Goal: Transaction & Acquisition: Purchase product/service

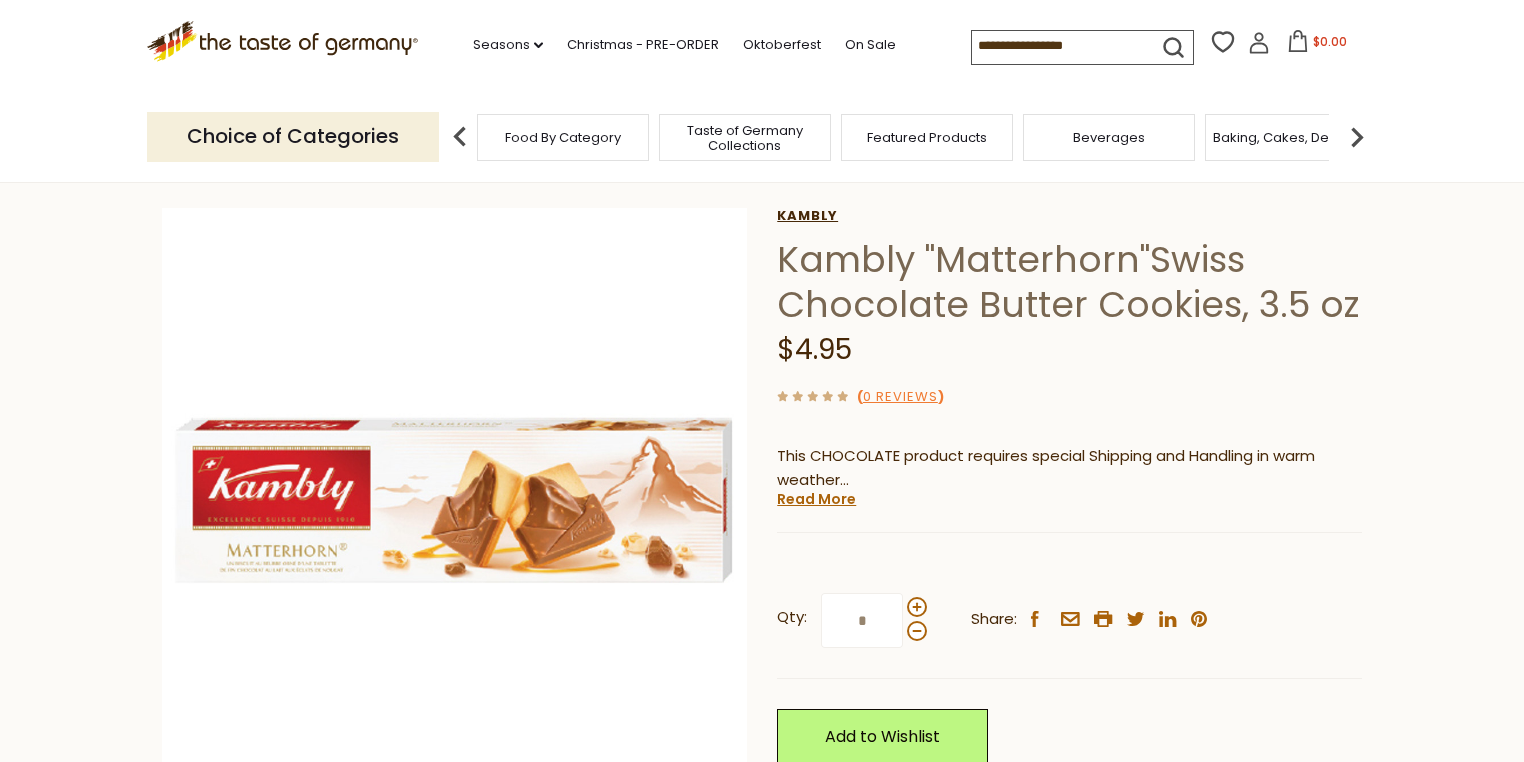
scroll to position [80, 0]
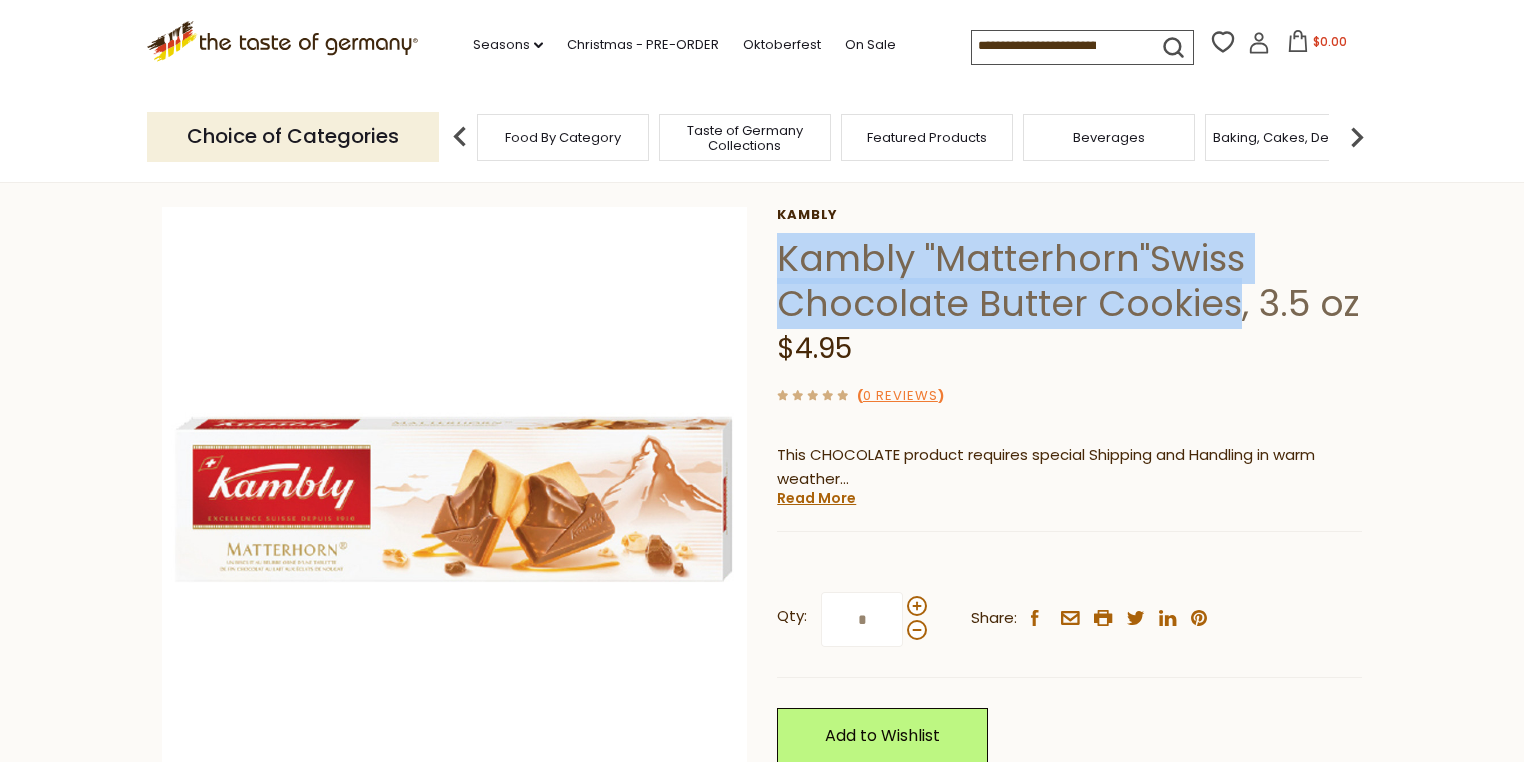
drag, startPoint x: 778, startPoint y: 253, endPoint x: 1227, endPoint y: 289, distance: 450.4
click at [1227, 289] on h1 "Kambly "Matterhorn"Swiss Chocolate Butter Cookies, 3.5 oz" at bounding box center [1069, 281] width 585 height 90
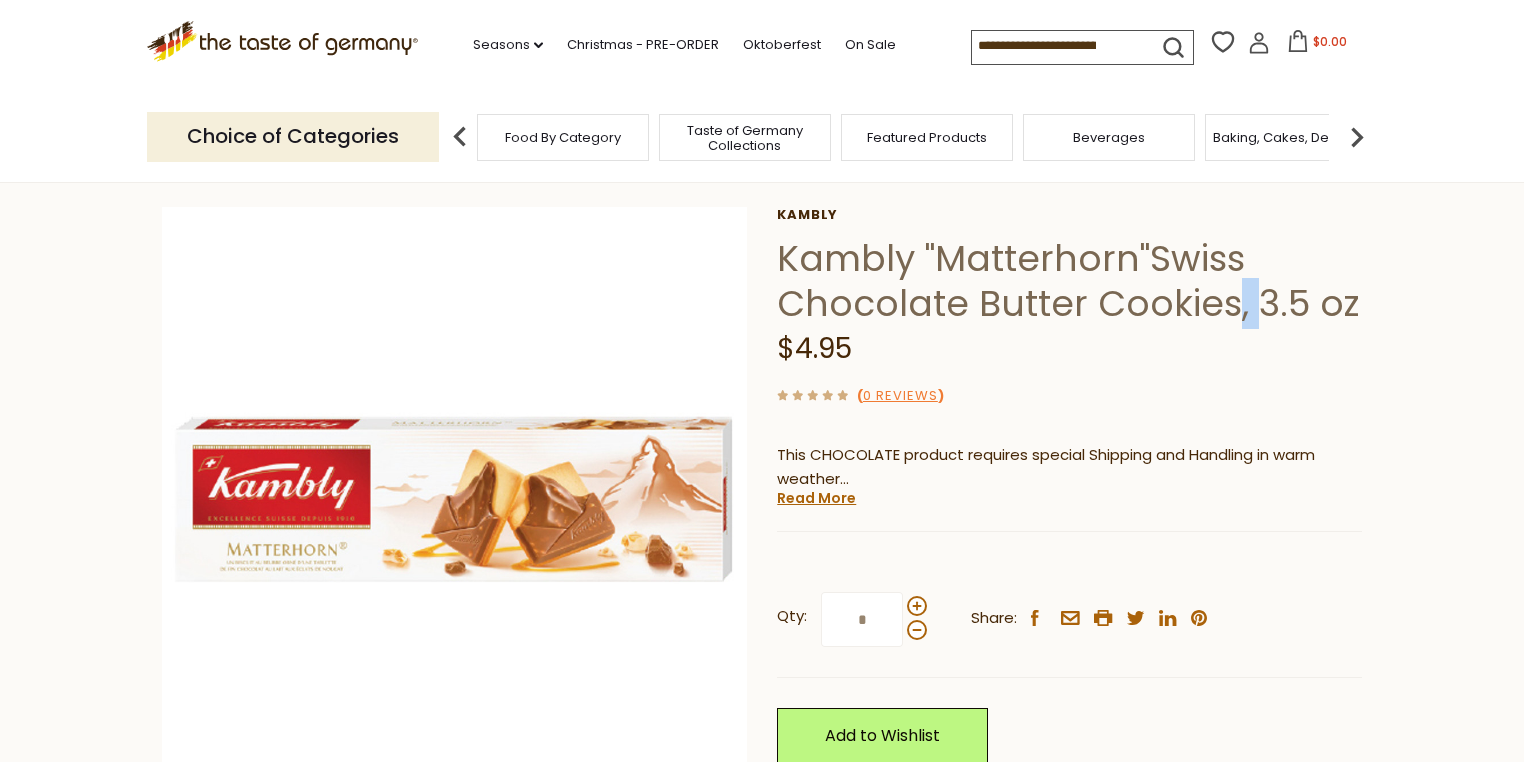
click at [1227, 289] on h1 "Kambly "Matterhorn"Swiss Chocolate Butter Cookies, 3.5 oz" at bounding box center [1069, 281] width 585 height 90
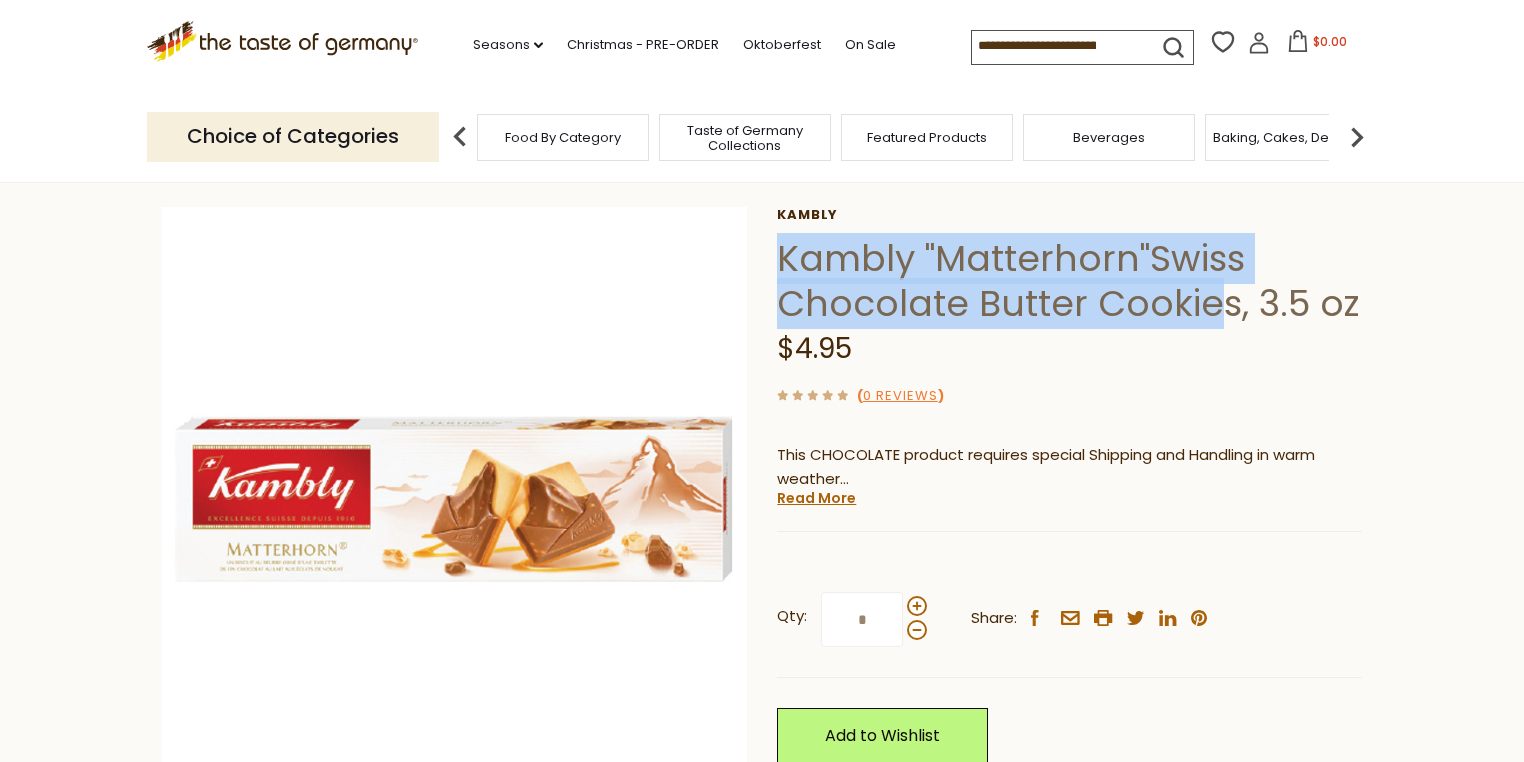
drag, startPoint x: 1223, startPoint y: 296, endPoint x: 780, endPoint y: 268, distance: 443.9
click at [780, 268] on h1 "Kambly "Matterhorn"Swiss Chocolate Butter Cookies, 3.5 oz" at bounding box center [1069, 281] width 585 height 90
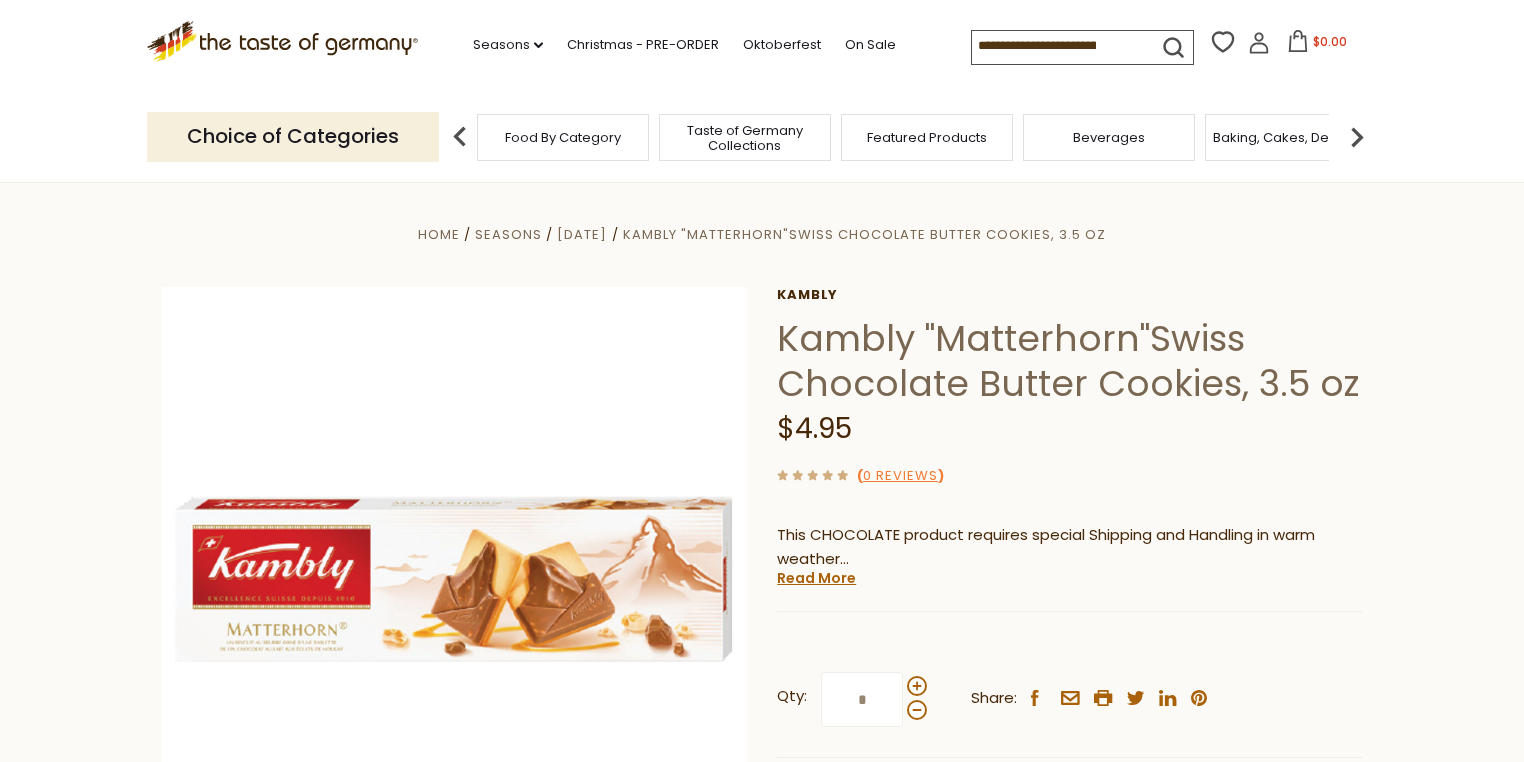
scroll to position [0, 0]
click at [779, 330] on h1 "Kambly "Matterhorn"Swiss Chocolate Butter Cookies, 3.5 oz" at bounding box center [1069, 361] width 585 height 90
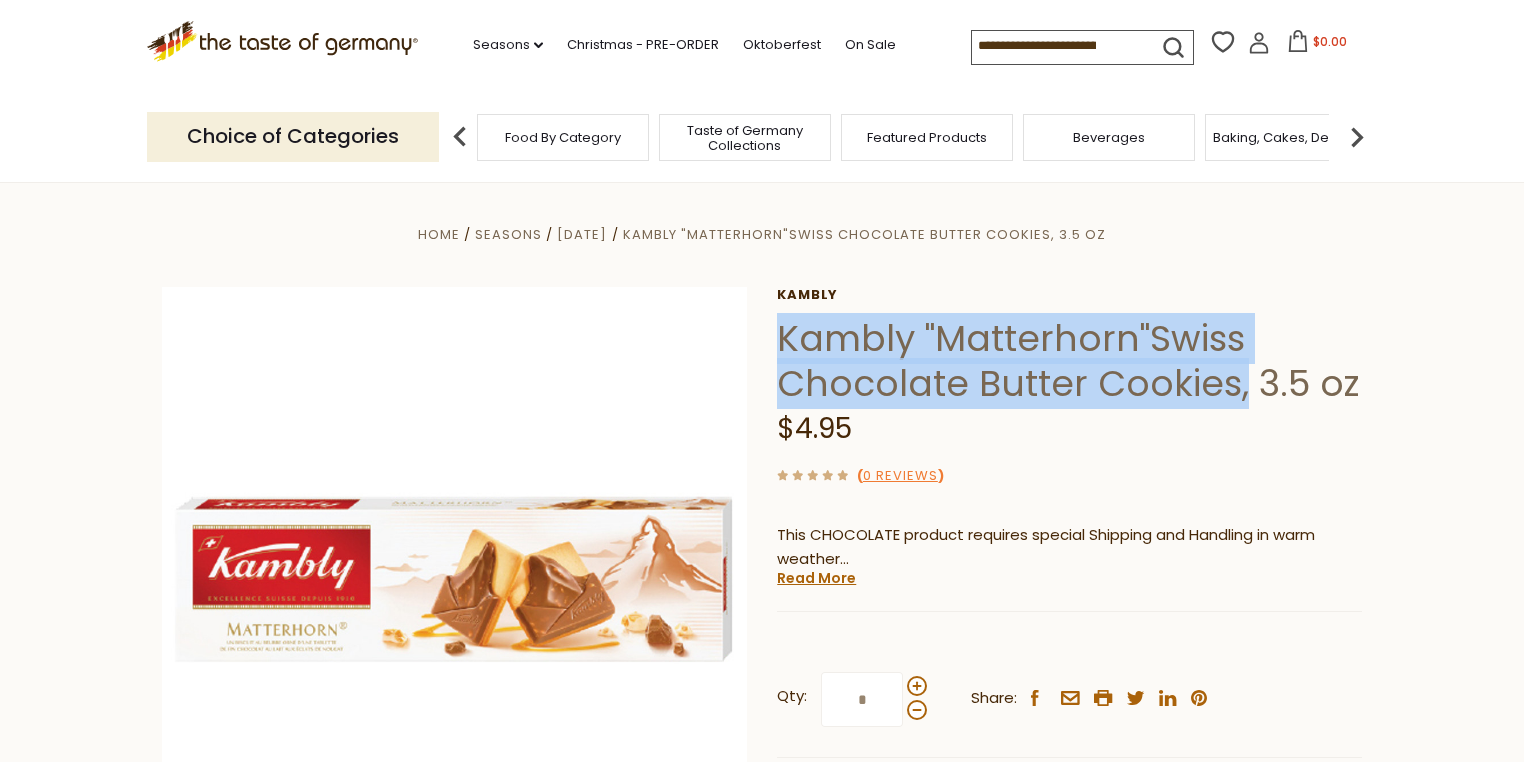
drag, startPoint x: 867, startPoint y: 348, endPoint x: 1238, endPoint y: 384, distance: 372.7
click at [1238, 384] on h1 "Kambly "Matterhorn"Swiss Chocolate Butter Cookies, 3.5 oz" at bounding box center [1069, 361] width 585 height 90
copy h1 "Kambly "Matterhorn"Swiss Chocolate Butter Cookies,"
